Goal: Task Accomplishment & Management: Manage account settings

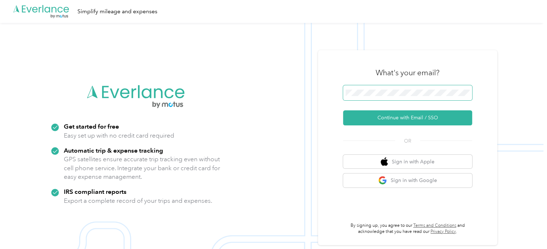
click at [362, 97] on span at bounding box center [407, 92] width 129 height 15
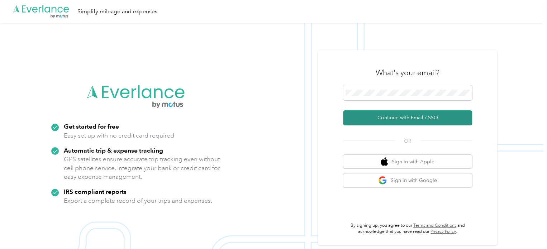
click at [381, 125] on button "Continue with Email / SSO" at bounding box center [407, 117] width 129 height 15
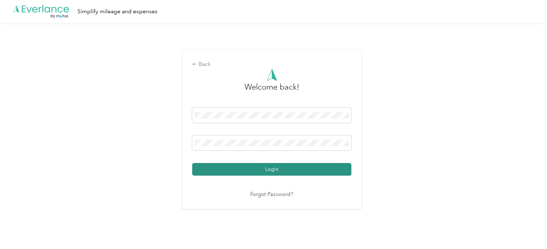
click at [224, 173] on button "Login" at bounding box center [271, 169] width 159 height 13
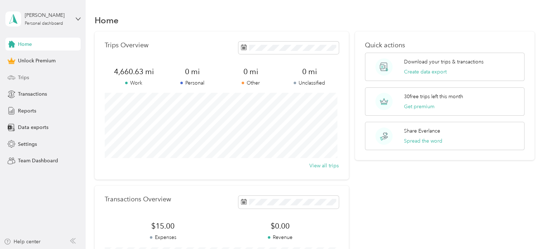
click at [30, 72] on div "Trips" at bounding box center [42, 77] width 75 height 13
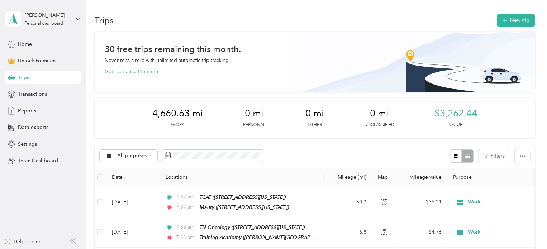
scroll to position [42, 0]
